Goal: Learn about a topic

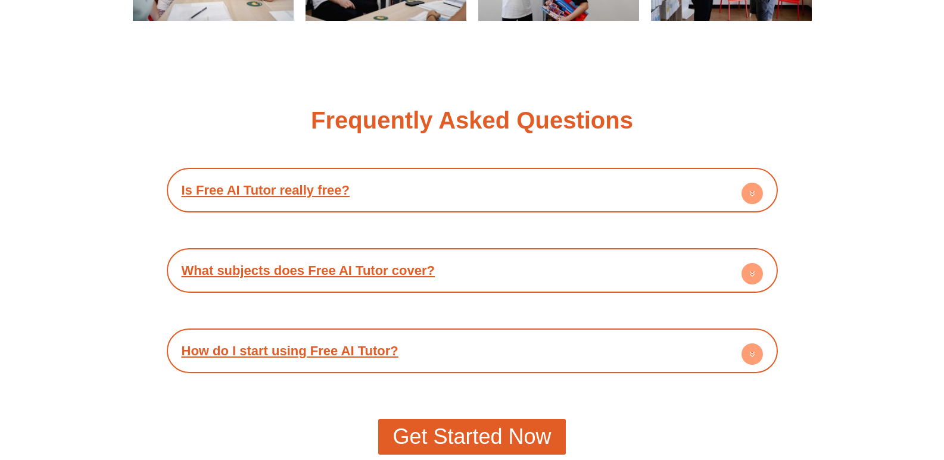
scroll to position [2061, 0]
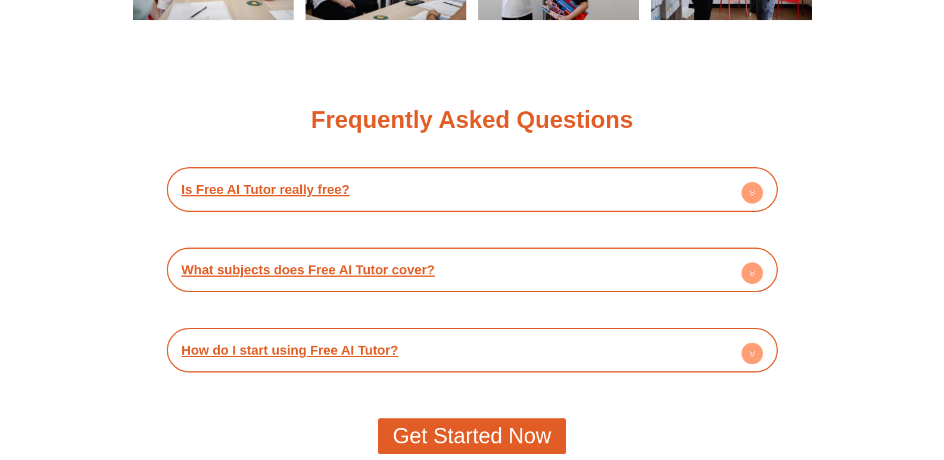
click at [752, 194] on icon at bounding box center [752, 195] width 4 height 2
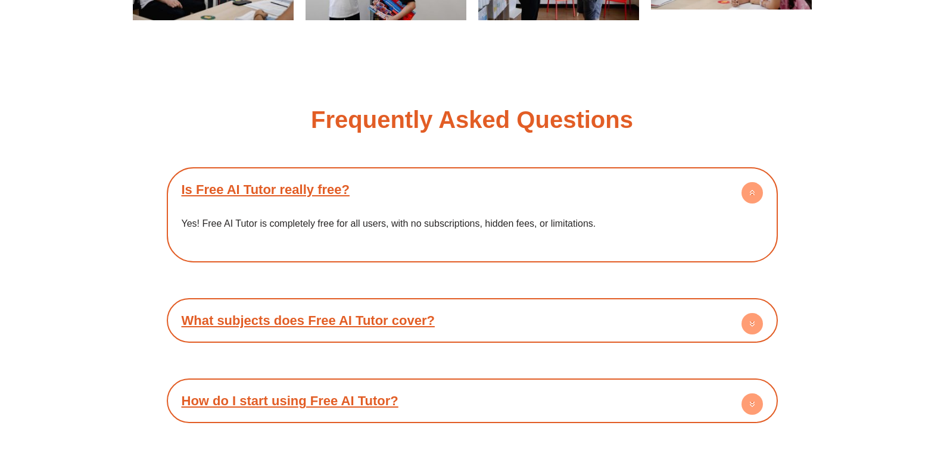
click at [746, 317] on circle at bounding box center [752, 323] width 21 height 21
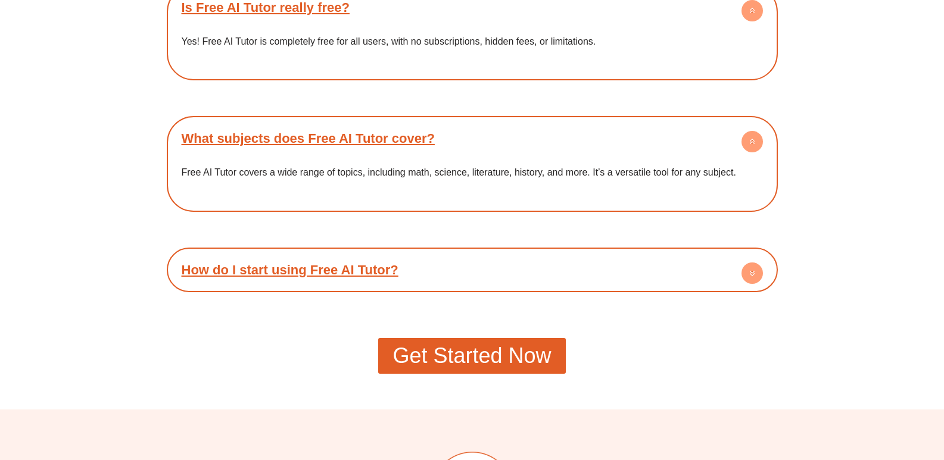
scroll to position [2245, 0]
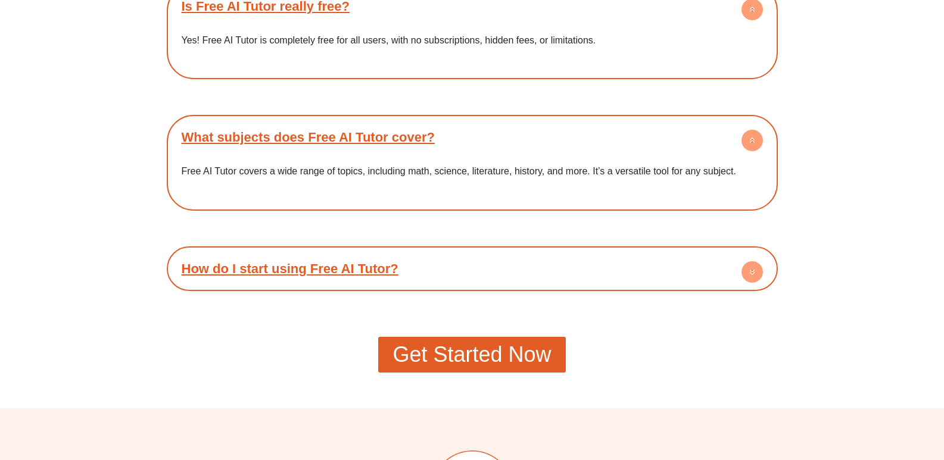
click at [755, 273] on circle at bounding box center [752, 272] width 21 height 21
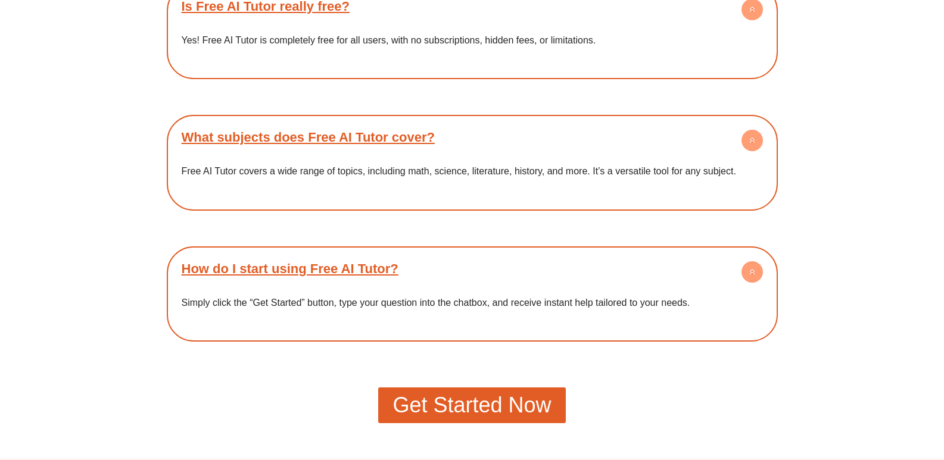
click at [487, 398] on span "Get Started Now" at bounding box center [472, 405] width 158 height 21
